Goal: Task Accomplishment & Management: Manage account settings

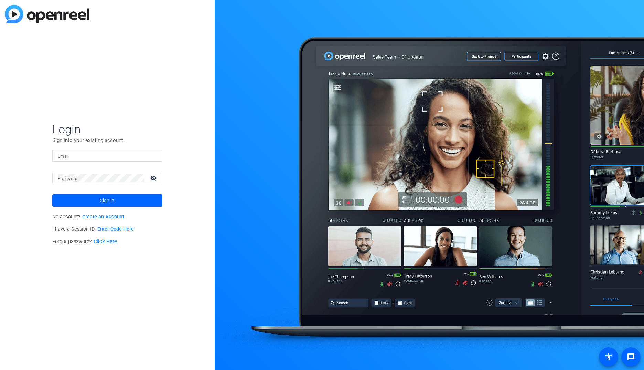
click at [130, 157] on input "Email" at bounding box center [107, 155] width 99 height 8
type input "[PERSON_NAME][EMAIL_ADDRESS][PERSON_NAME][DOMAIN_NAME]"
click at [52, 194] on button "Sign in" at bounding box center [107, 200] width 110 height 12
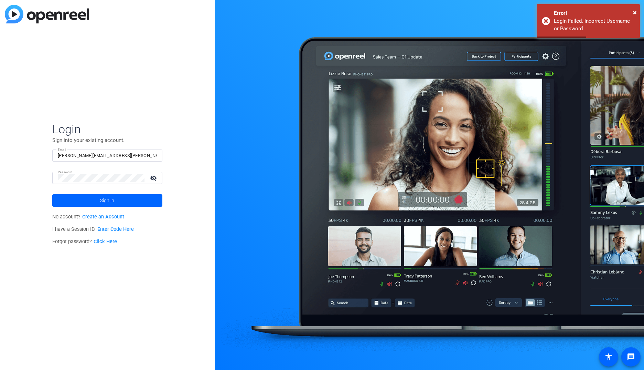
click at [108, 243] on link "Click Here" at bounding box center [105, 241] width 23 height 6
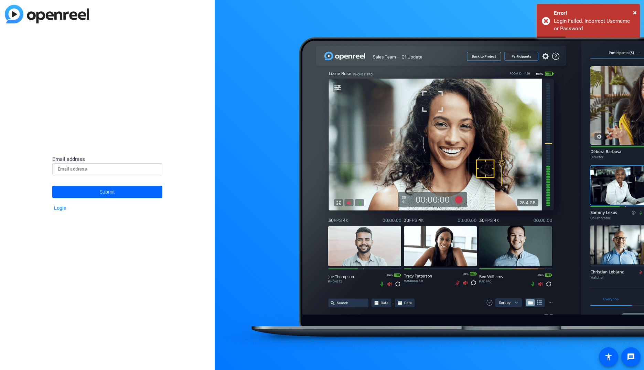
click at [94, 172] on input at bounding box center [107, 169] width 99 height 8
type input "[PERSON_NAME][EMAIL_ADDRESS][PERSON_NAME][DOMAIN_NAME]"
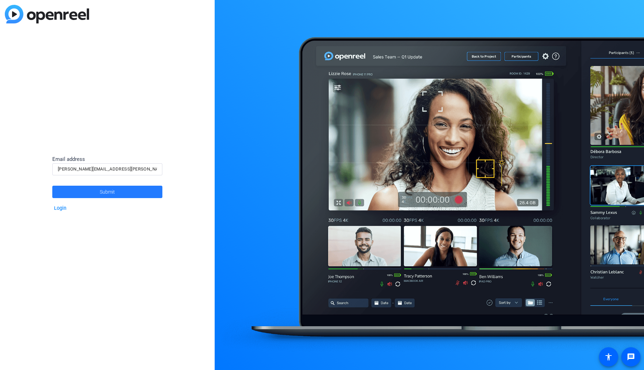
click at [112, 193] on span "Submit" at bounding box center [107, 191] width 15 height 17
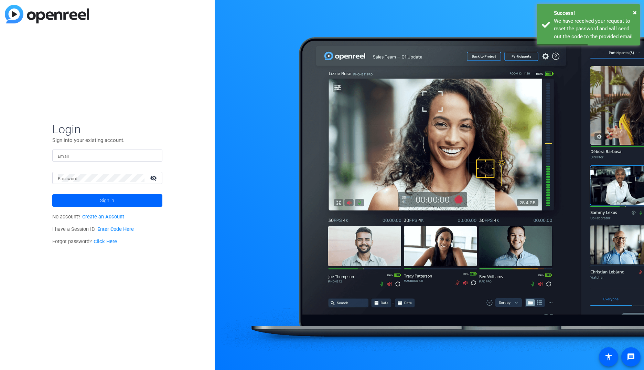
click at [66, 160] on div at bounding box center [107, 155] width 99 height 12
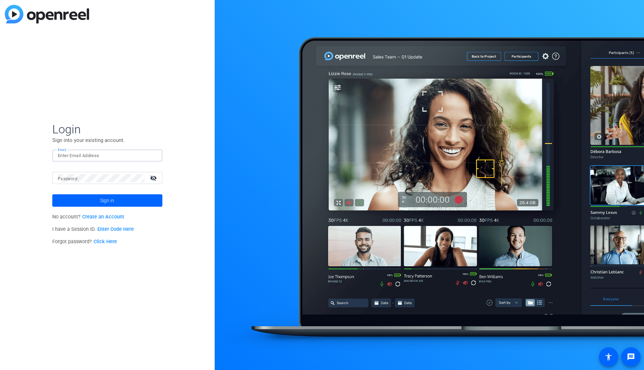
click at [99, 156] on input "Email" at bounding box center [107, 155] width 99 height 8
click at [124, 122] on span "Login" at bounding box center [107, 129] width 110 height 14
click at [68, 154] on mat-label "Email" at bounding box center [63, 156] width 11 height 5
click at [68, 153] on input "Email" at bounding box center [107, 155] width 99 height 8
click at [68, 154] on input "Email" at bounding box center [107, 155] width 99 height 8
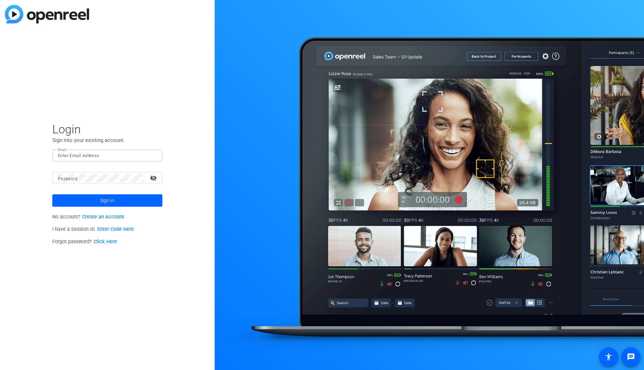
type input "[PERSON_NAME][EMAIL_ADDRESS][PERSON_NAME][DOMAIN_NAME]"
click at [52, 194] on button "Sign in" at bounding box center [107, 200] width 110 height 12
click at [103, 244] on link "Click Here" at bounding box center [105, 241] width 23 height 6
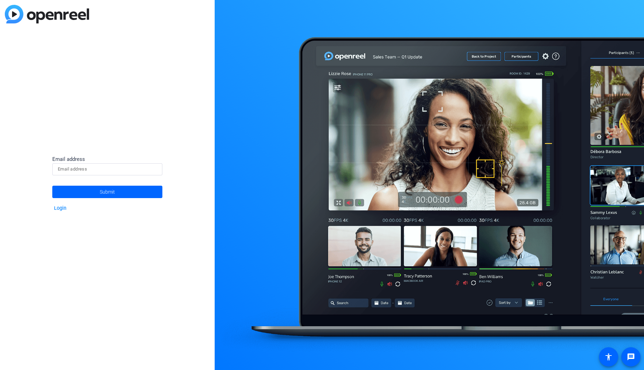
click at [82, 173] on div at bounding box center [107, 169] width 99 height 12
click at [82, 166] on input at bounding box center [107, 169] width 99 height 8
type input "[PERSON_NAME][EMAIL_ADDRESS][PERSON_NAME][DOMAIN_NAME]"
click at [92, 193] on span at bounding box center [107, 191] width 110 height 17
